Goal: Find specific page/section: Find specific page/section

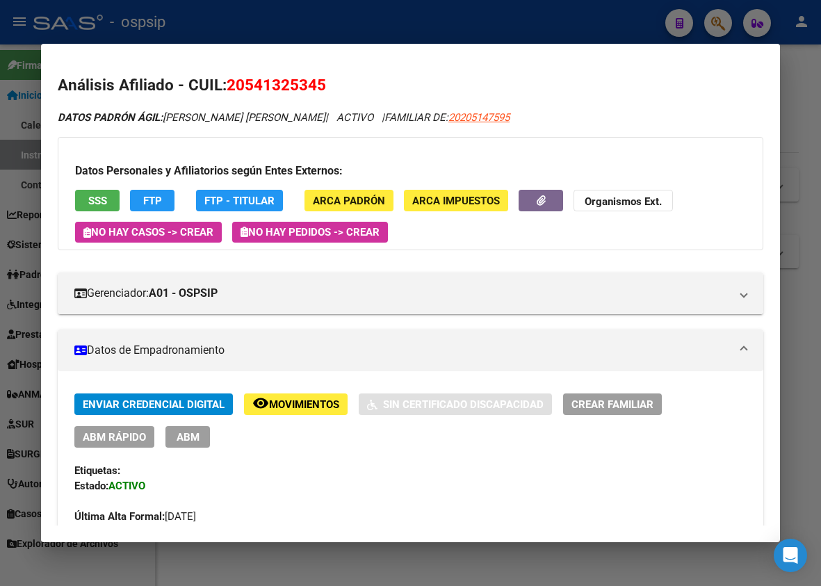
click at [803, 235] on div at bounding box center [410, 293] width 821 height 586
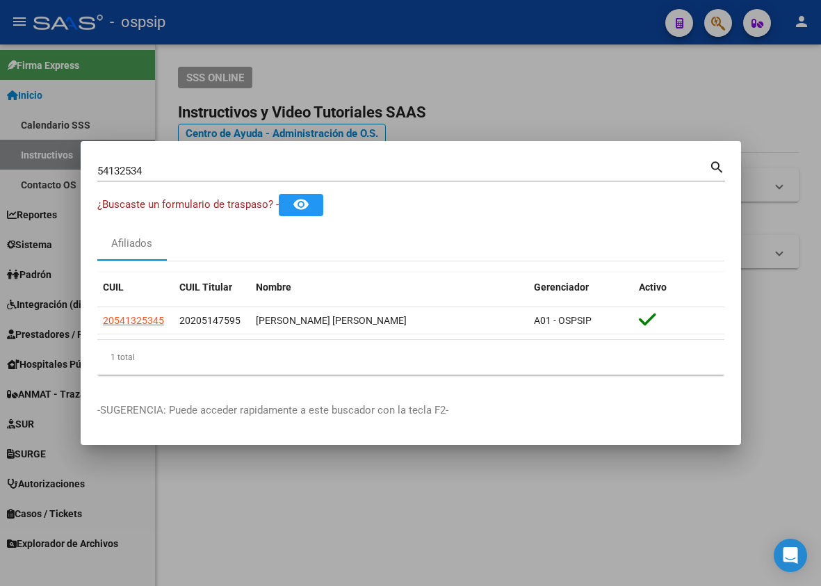
click at [548, 561] on div at bounding box center [410, 293] width 821 height 586
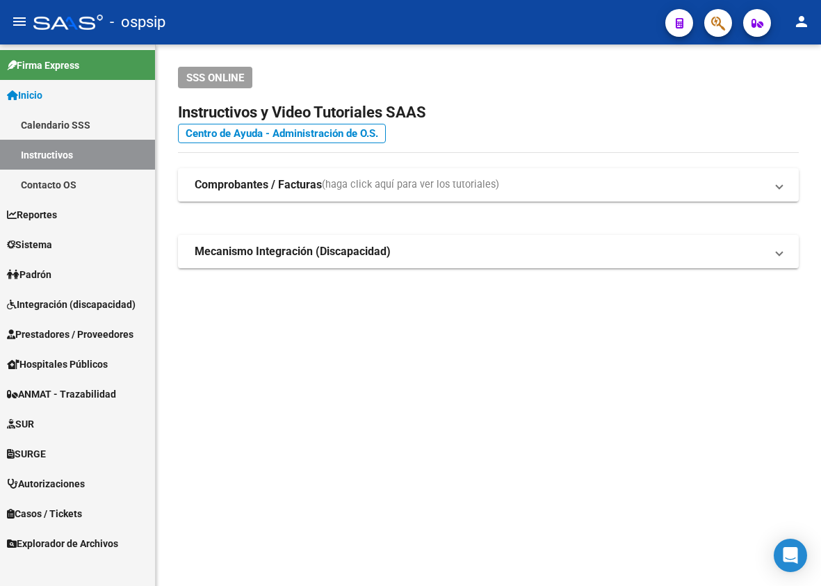
click at [60, 302] on span "Integración (discapacidad)" at bounding box center [71, 304] width 129 height 15
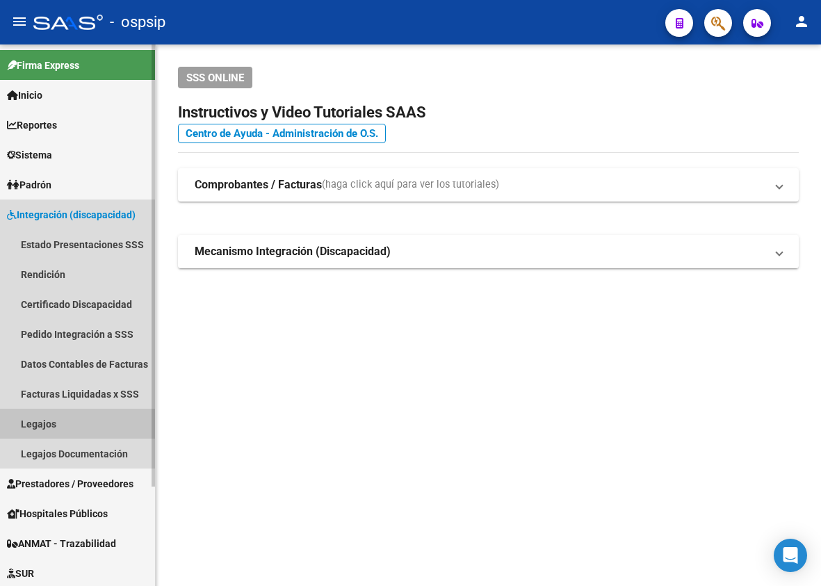
click at [49, 424] on link "Legajos" at bounding box center [77, 424] width 155 height 30
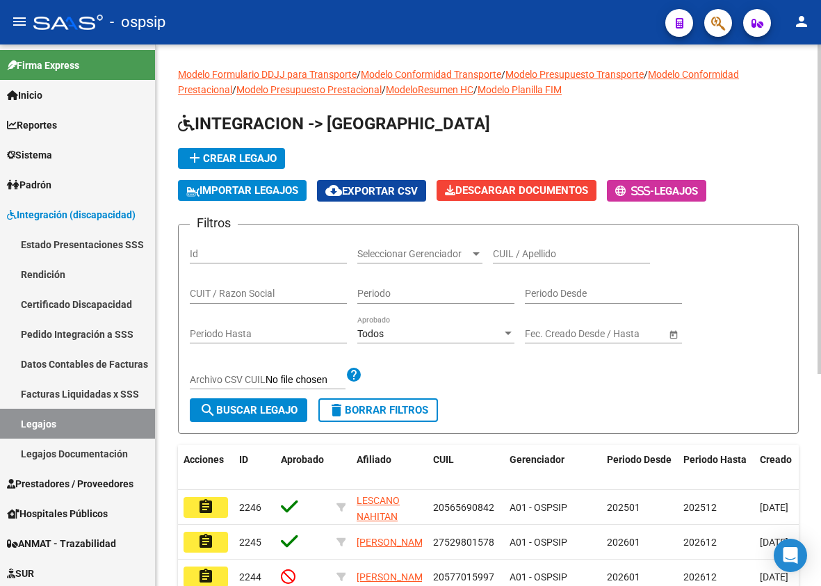
click at [550, 254] on input "CUIL / Apellido" at bounding box center [571, 254] width 157 height 12
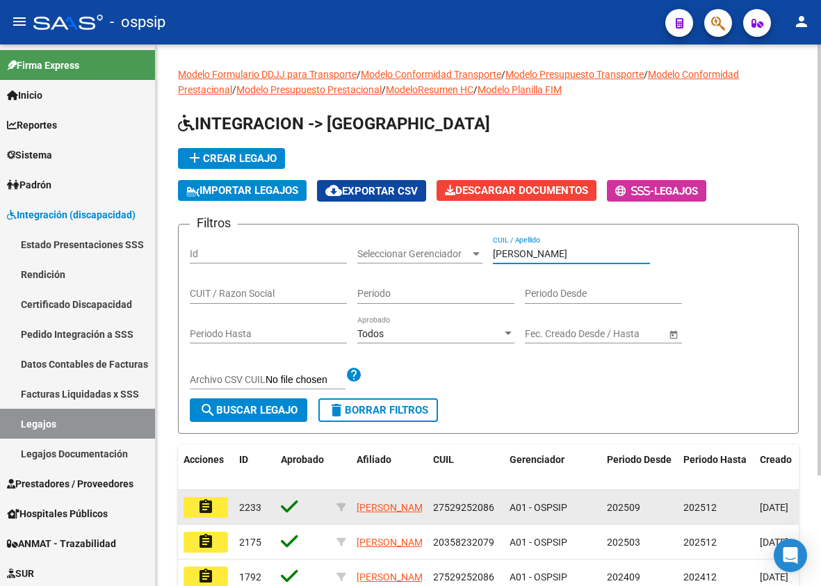
type input "[PERSON_NAME]"
click at [220, 509] on button "assignment" at bounding box center [205, 507] width 44 height 21
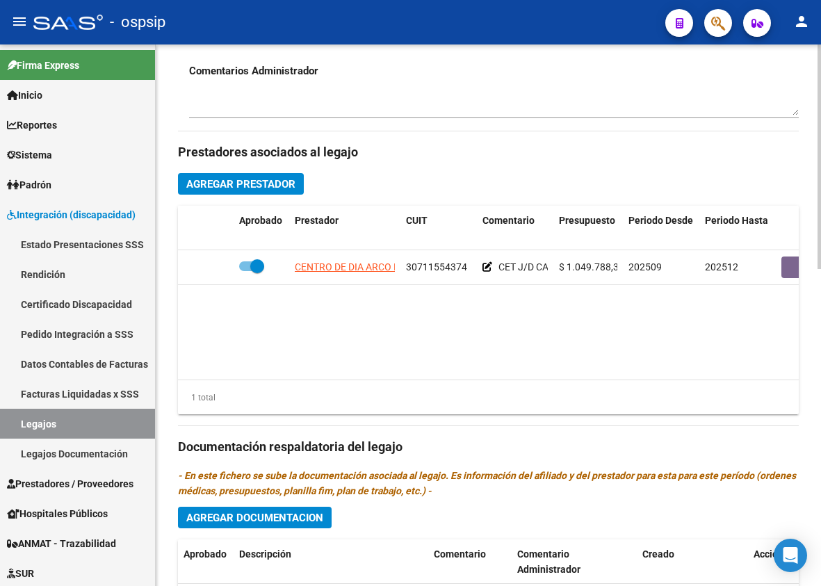
scroll to position [557, 0]
